Goal: Transaction & Acquisition: Purchase product/service

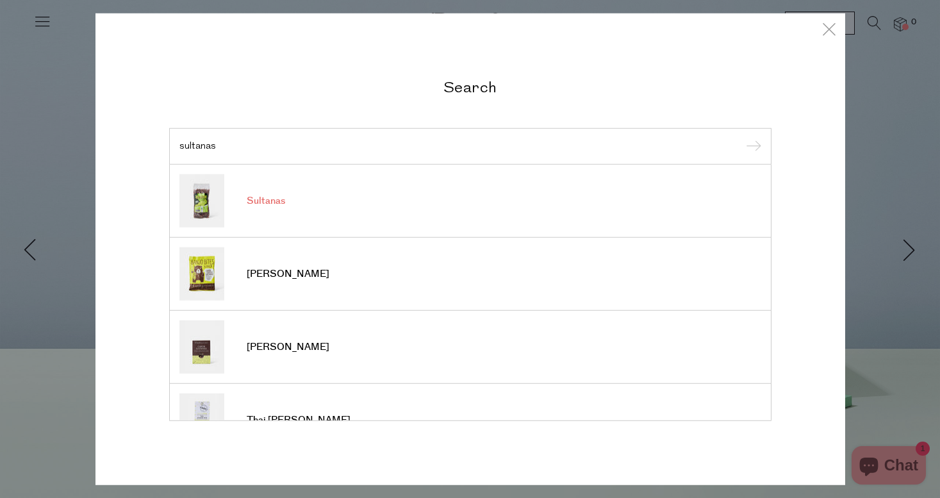
scroll to position [-1, 0]
type input "sultanas"
click at [277, 203] on span "Sultanas" at bounding box center [266, 201] width 38 height 13
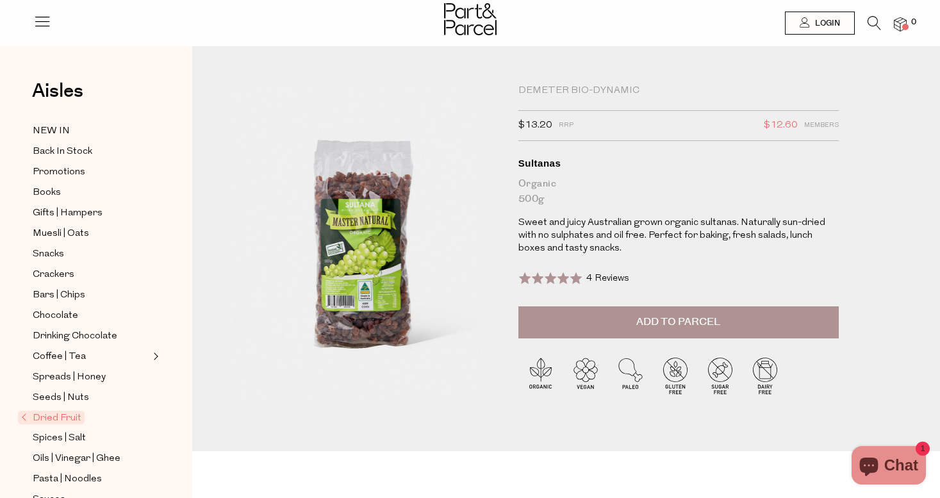
click at [874, 22] on icon at bounding box center [873, 23] width 13 height 14
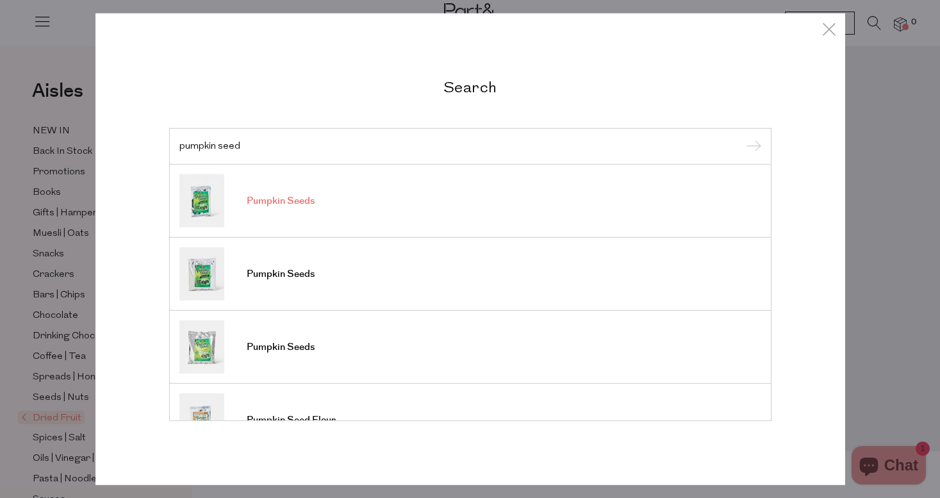
type input "pumpkin seed"
click at [405, 188] on link "Pumpkin Seeds" at bounding box center [470, 200] width 582 height 53
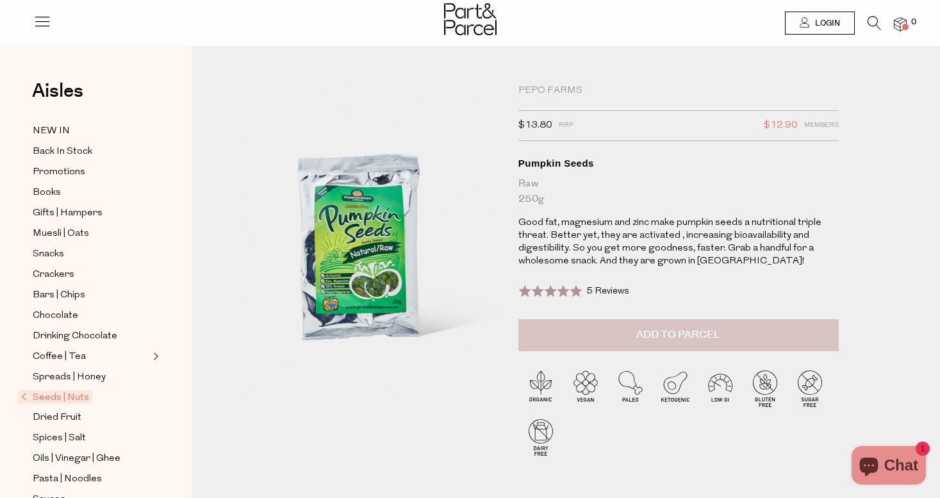
click at [658, 335] on span "Add to Parcel" at bounding box center [678, 334] width 84 height 15
click at [94, 127] on link "NEW IN" at bounding box center [91, 131] width 117 height 16
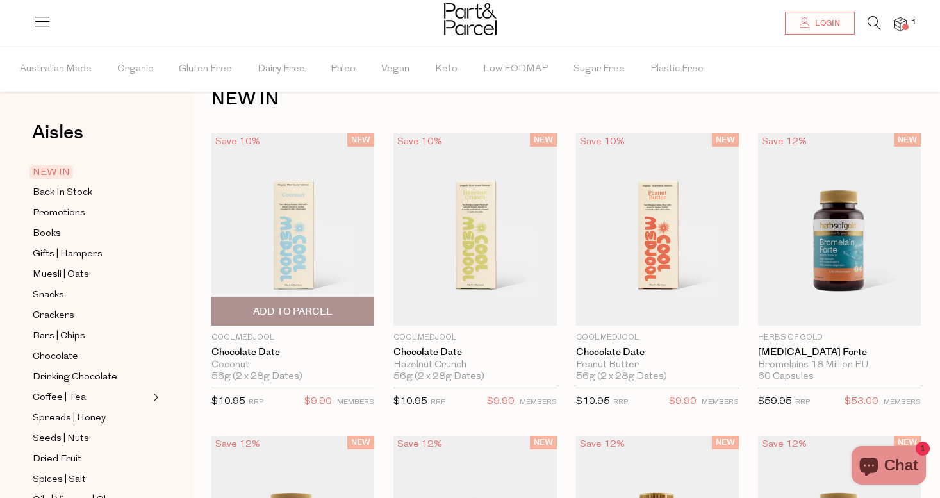
scroll to position [35, 0]
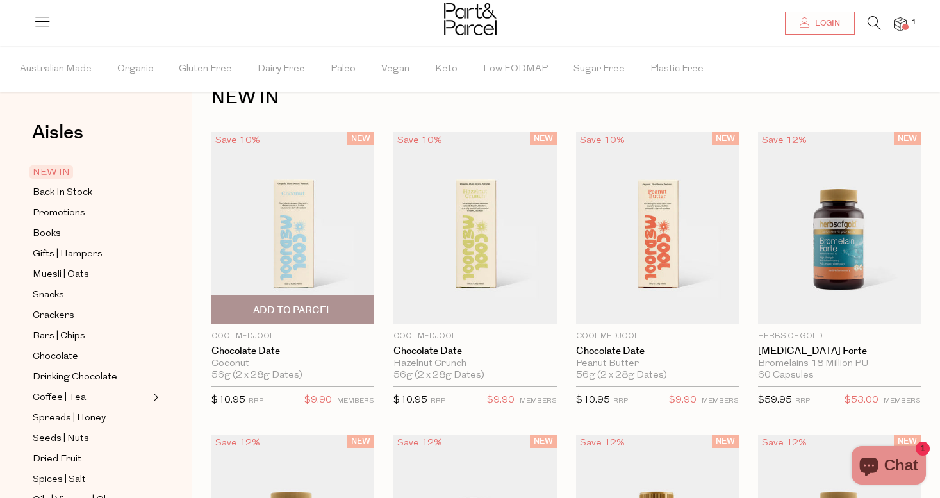
click at [302, 235] on img at bounding box center [292, 228] width 163 height 192
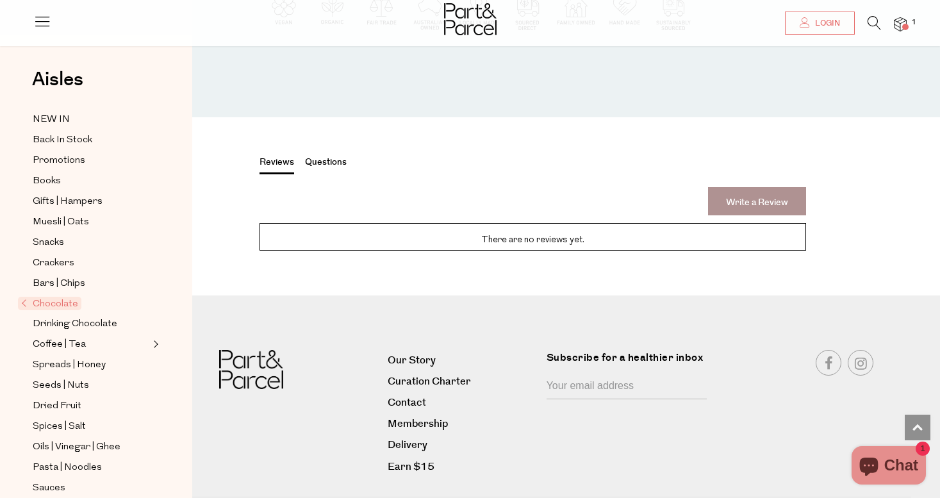
scroll to position [1454, 0]
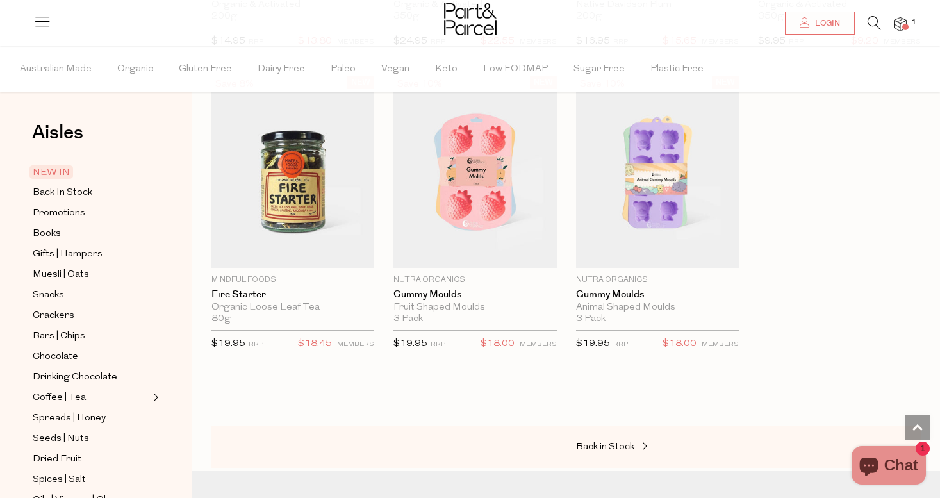
scroll to position [1907, 0]
click at [610, 447] on link "Back in Stock" at bounding box center [640, 446] width 128 height 17
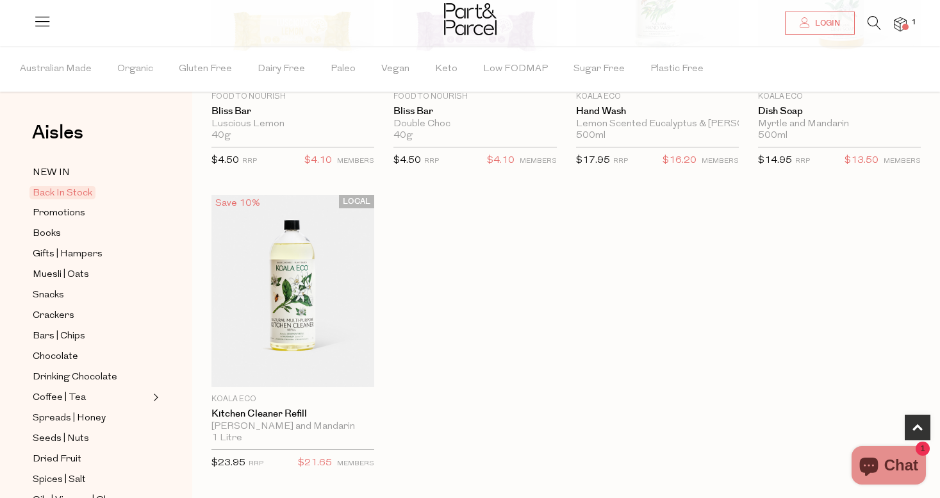
scroll to position [612, 0]
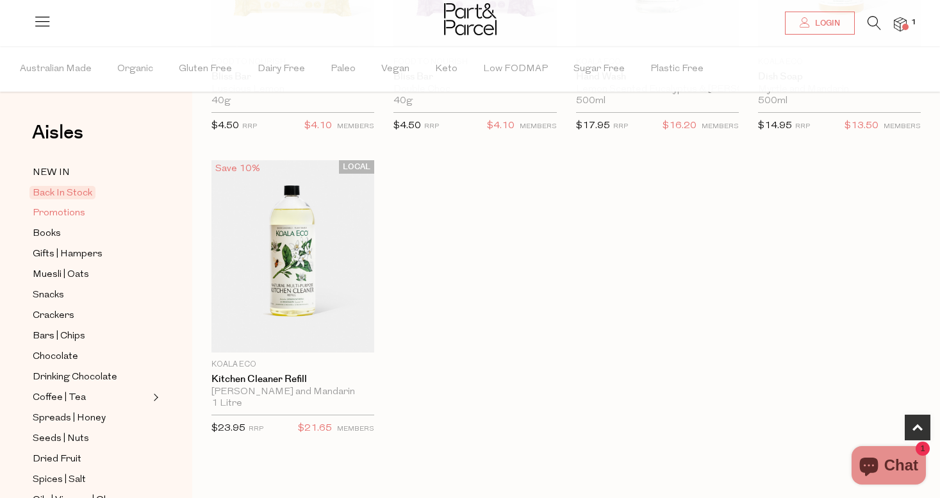
click at [71, 217] on span "Promotions" at bounding box center [59, 213] width 53 height 15
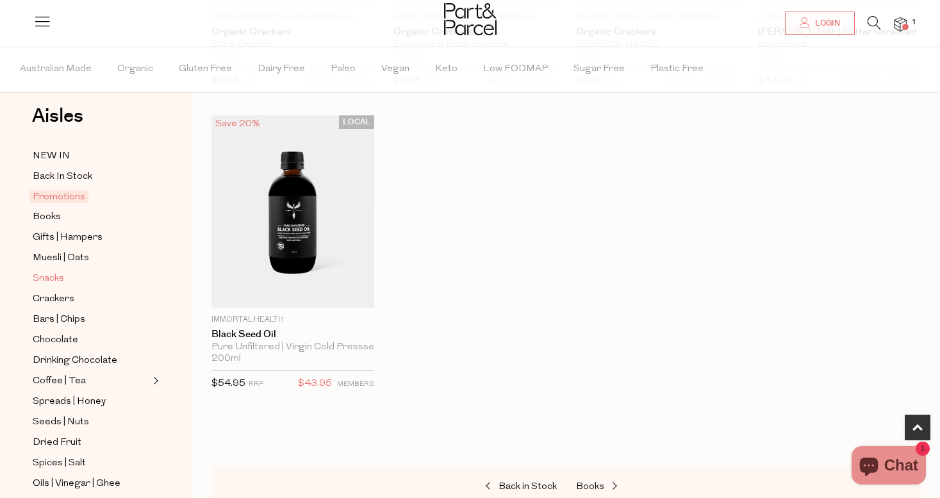
scroll to position [24, 0]
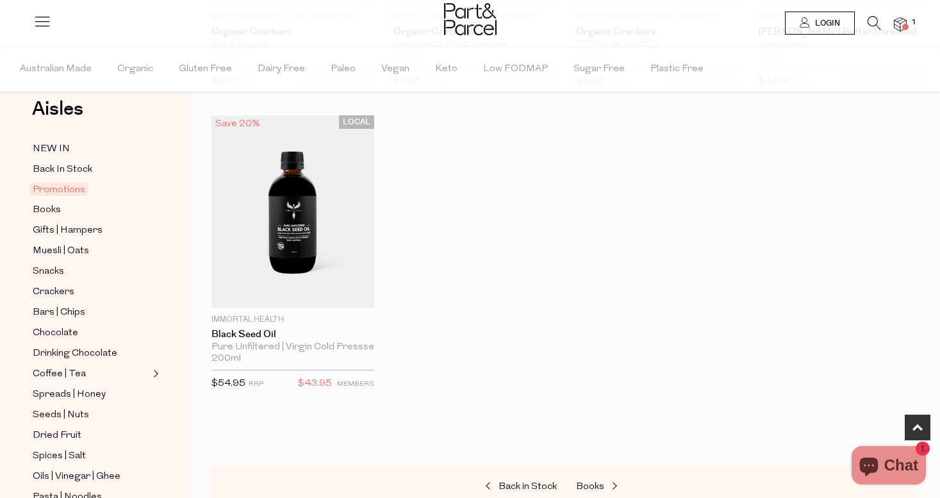
click at [822, 21] on span "Login" at bounding box center [826, 23] width 28 height 11
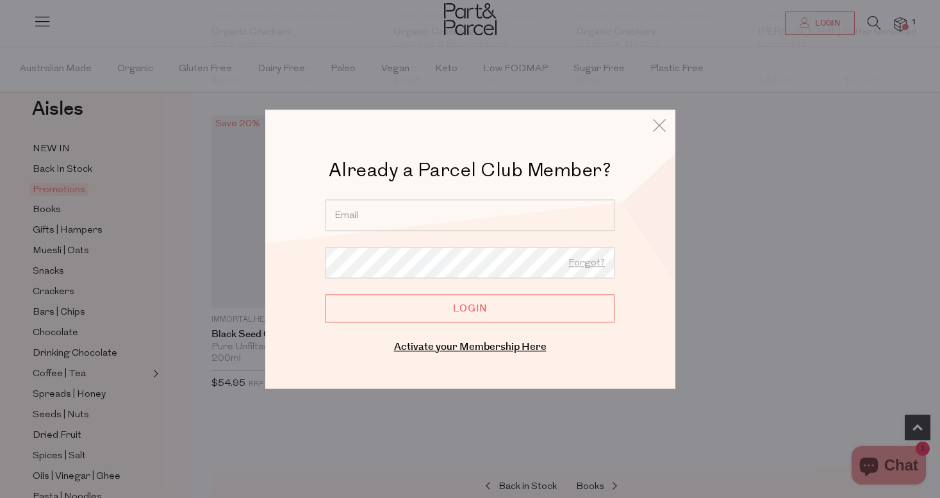
type input "ktmac.22@hotmail.com"
click at [438, 306] on input "Login" at bounding box center [469, 308] width 289 height 28
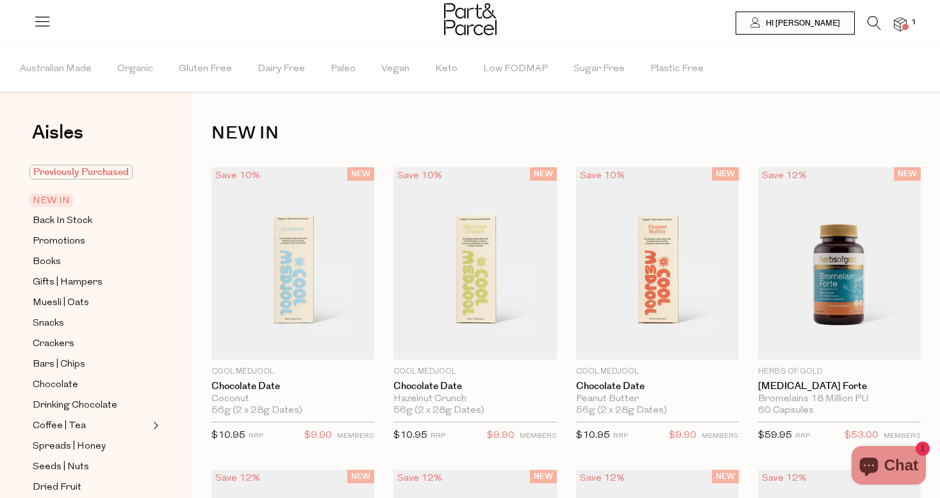
click at [118, 171] on span "Previously Purchased" at bounding box center [80, 172] width 103 height 15
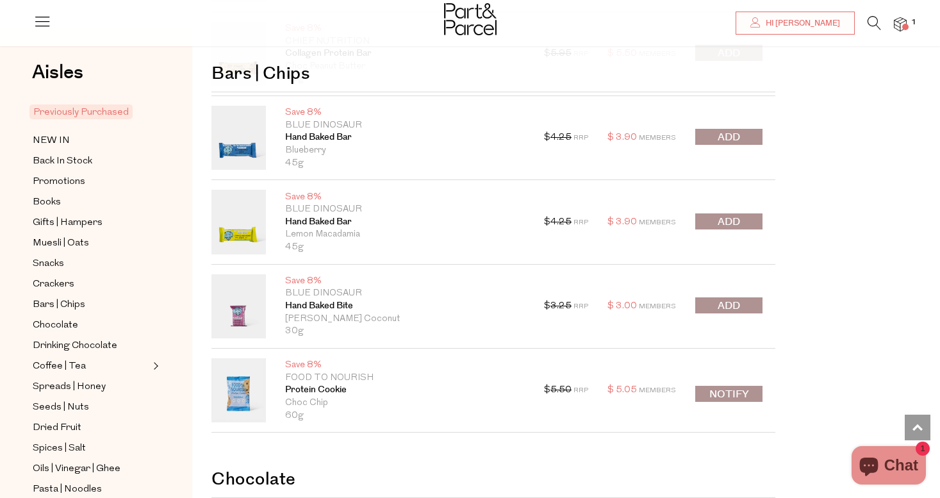
scroll to position [2001, 0]
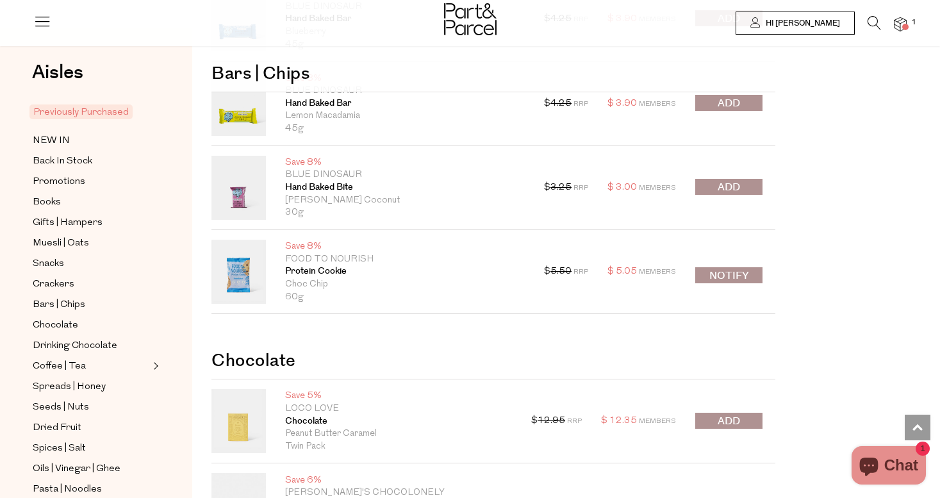
click at [808, 22] on span "Hi [PERSON_NAME]" at bounding box center [801, 23] width 78 height 11
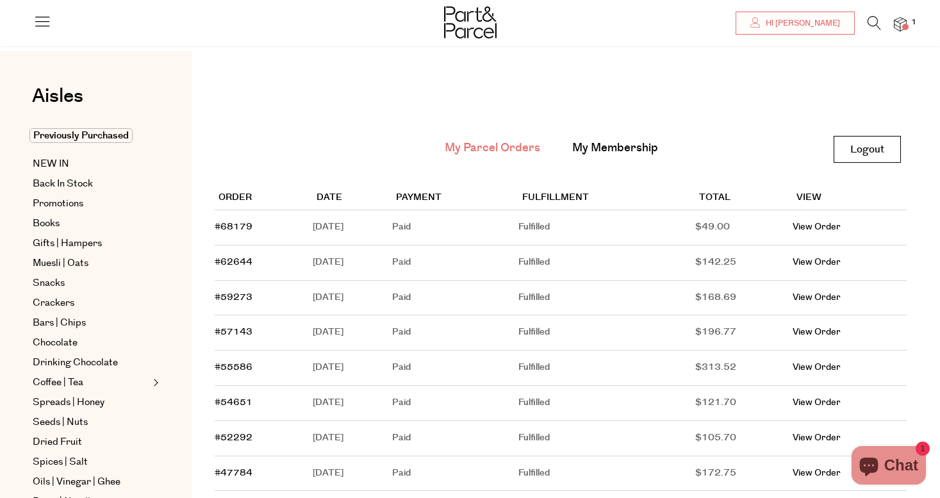
scroll to position [8, 0]
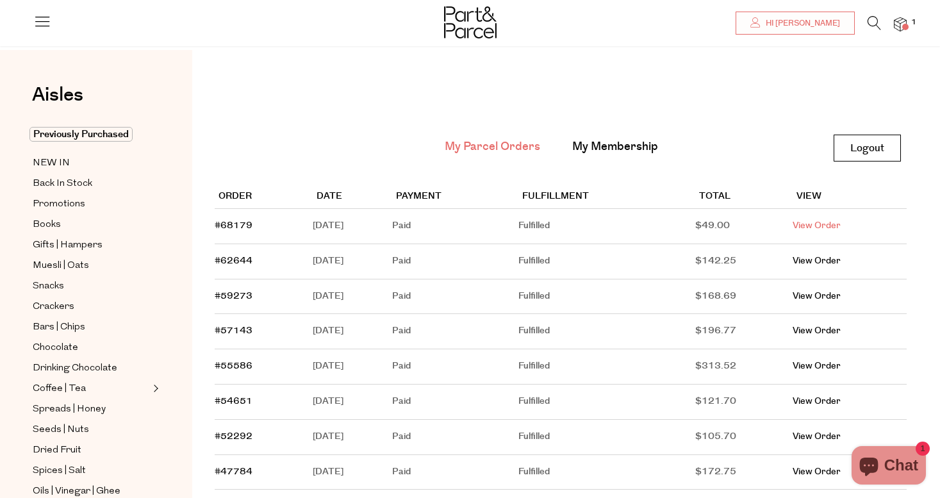
click at [819, 220] on link "View Order" at bounding box center [816, 225] width 48 height 13
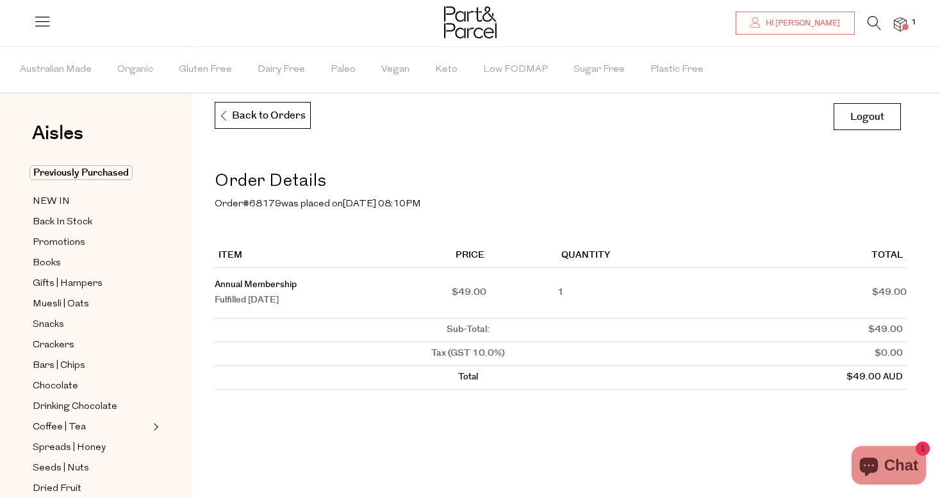
scroll to position [40, 0]
click at [248, 282] on link "Annual Membership" at bounding box center [256, 283] width 82 height 13
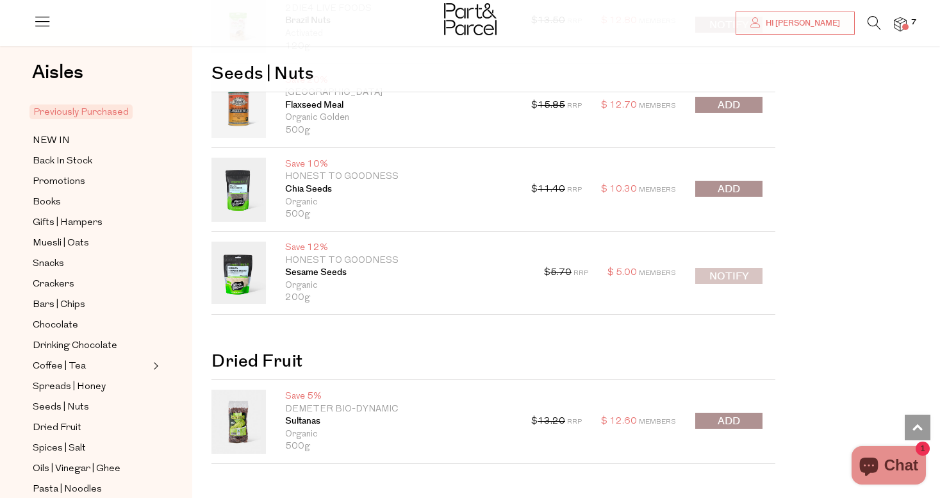
scroll to position [3522, 0]
click at [728, 413] on span "submit" at bounding box center [728, 420] width 22 height 15
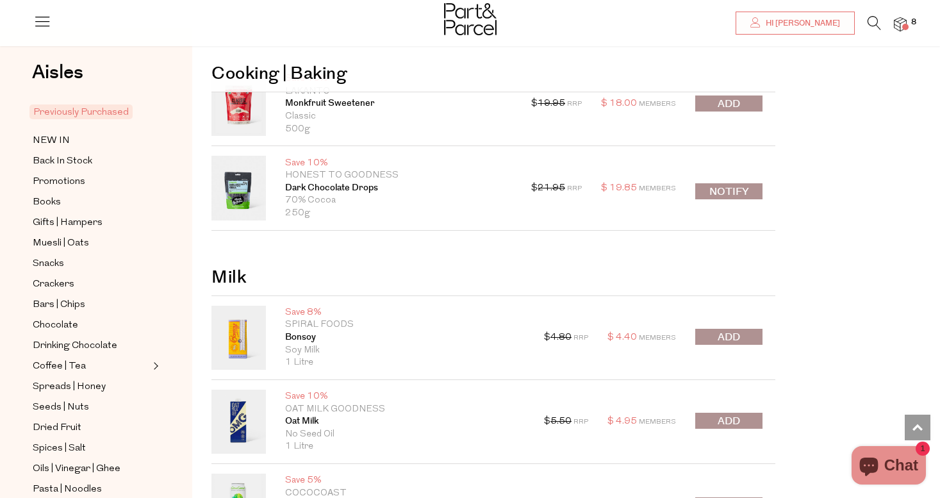
scroll to position [6614, 0]
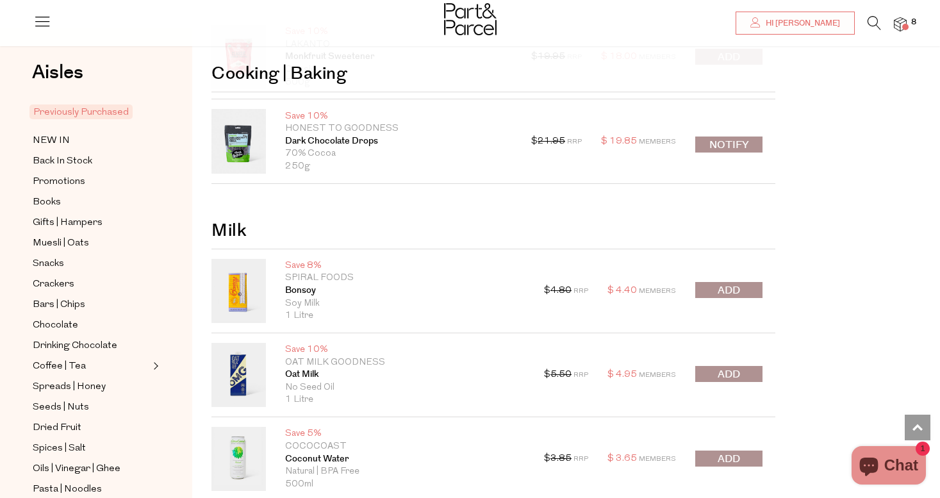
click at [738, 283] on span "submit" at bounding box center [728, 290] width 22 height 15
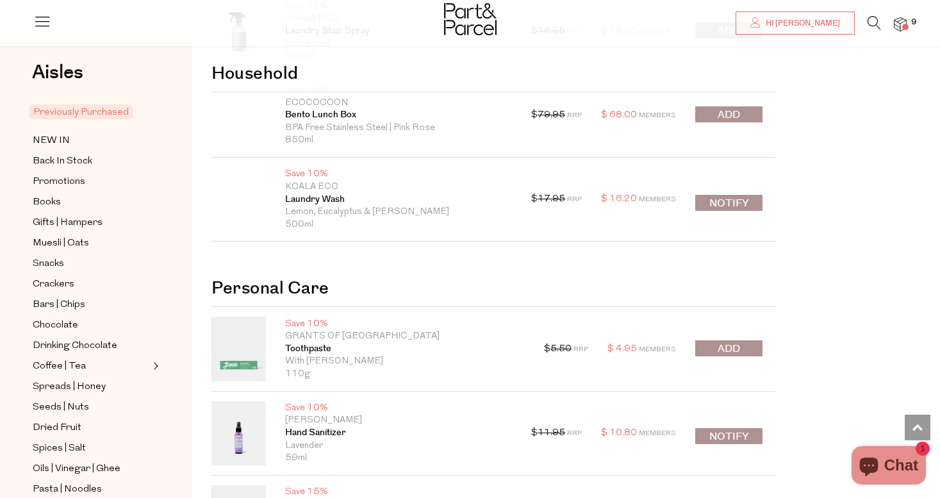
scroll to position [7341, 0]
click at [739, 341] on span "submit" at bounding box center [728, 348] width 22 height 15
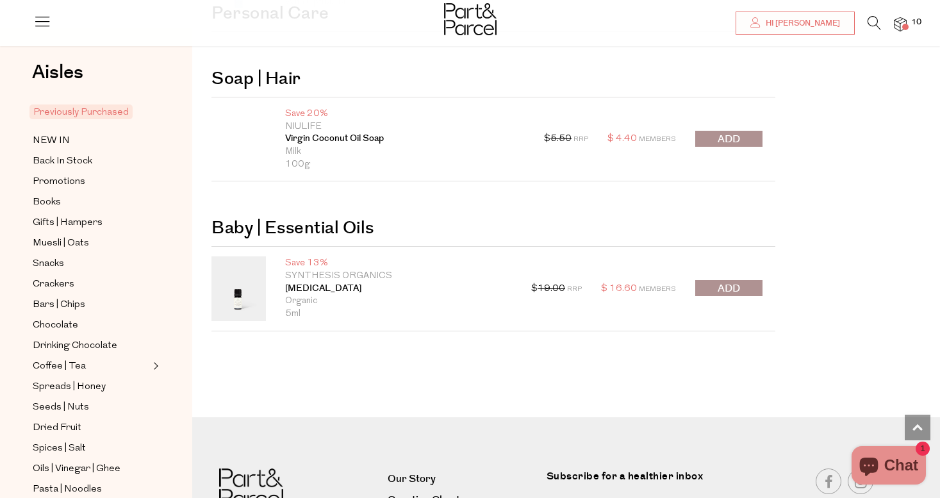
scroll to position [7871, 0]
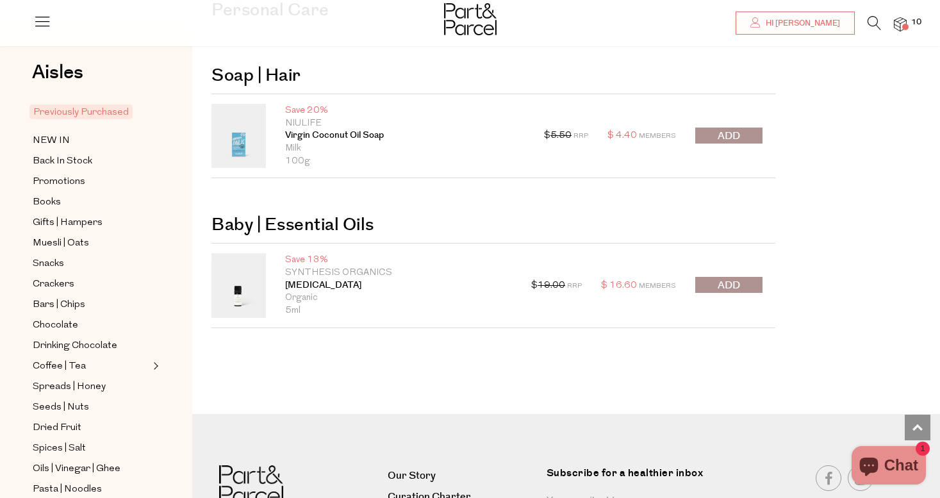
click at [871, 20] on icon at bounding box center [873, 23] width 13 height 14
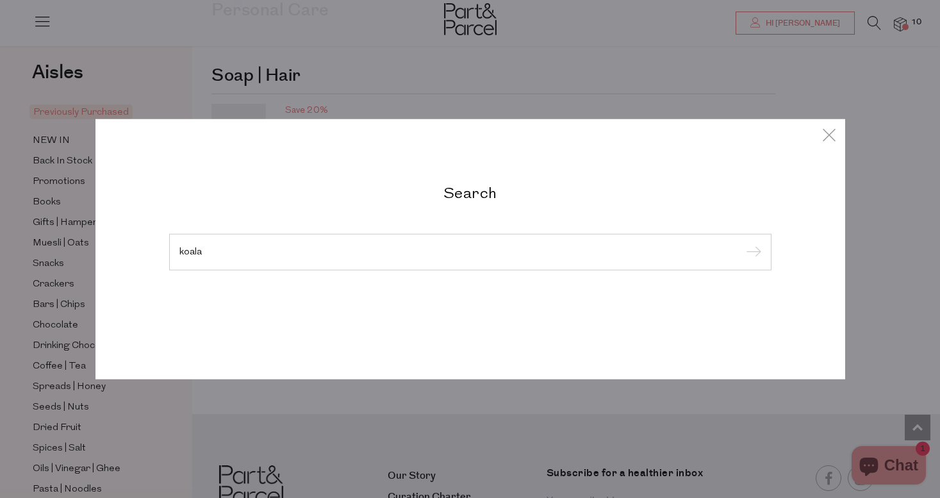
type input "koala"
click at [751, 252] on input "submit" at bounding box center [751, 252] width 19 height 19
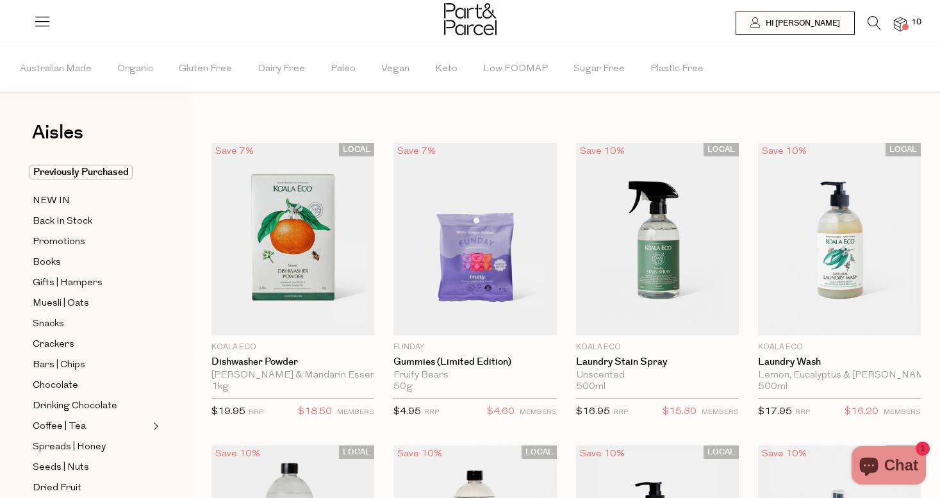
click at [906, 20] on img at bounding box center [900, 24] width 13 height 15
